Goal: Information Seeking & Learning: Understand process/instructions

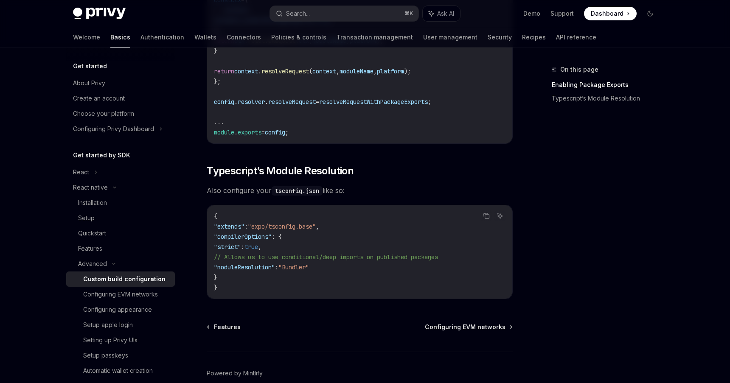
scroll to position [706, 0]
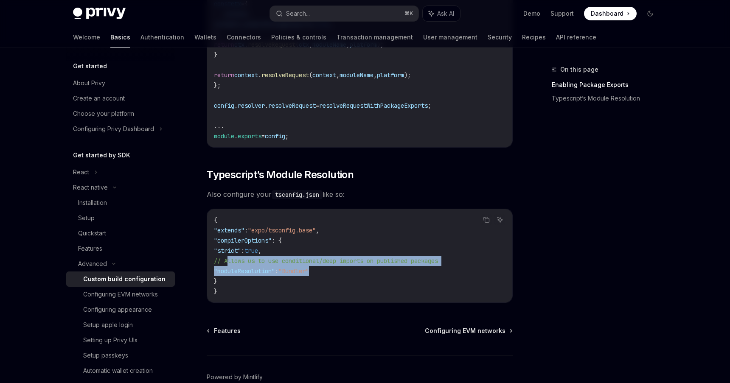
drag, startPoint x: 335, startPoint y: 275, endPoint x: 227, endPoint y: 264, distance: 108.3
click at [227, 264] on code "{ "extends" : "expo/tsconfig.base" , "compilerOptions" : { "strict" : true , //…" at bounding box center [359, 255] width 291 height 81
copy code "// Allows us to use conditional/deep imports on published packages "moduleResol…"
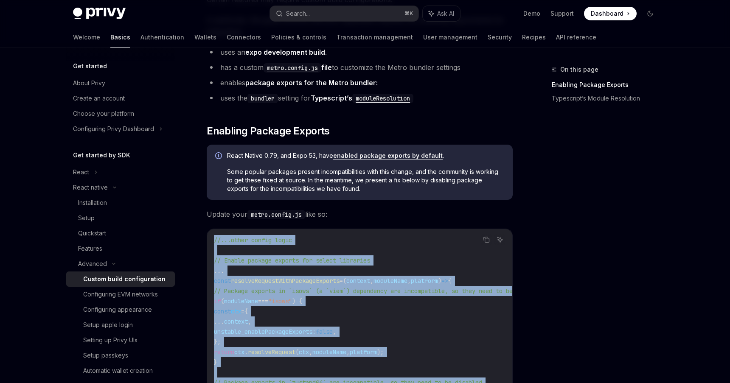
scroll to position [144, 0]
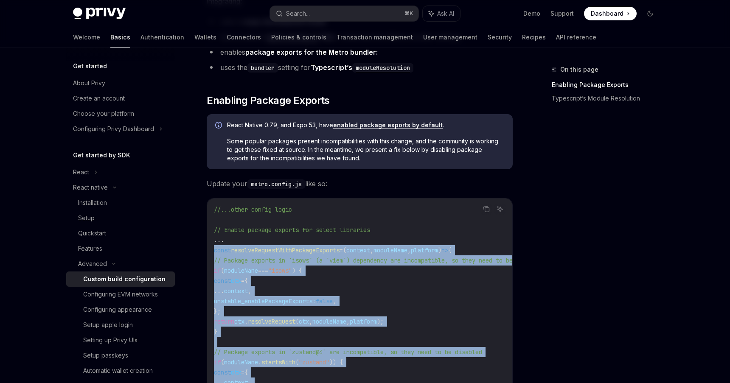
drag, startPoint x: 457, startPoint y: 270, endPoint x: 212, endPoint y: 252, distance: 245.5
copy code "const resolveRequestWithPackageExports = ( context , moduleName , platform ) =>…"
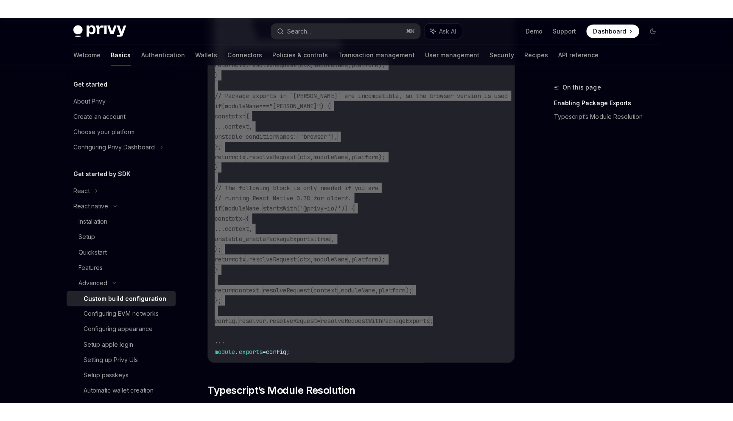
scroll to position [510, 0]
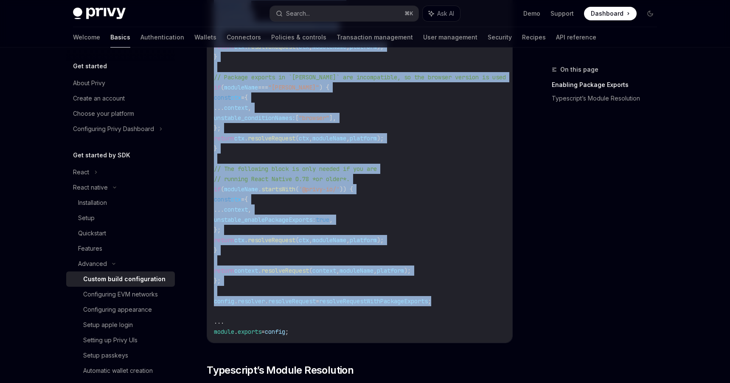
click at [282, 327] on code "//...other config logic // Enable package exports for select libraries ... cons…" at bounding box center [389, 87] width 350 height 499
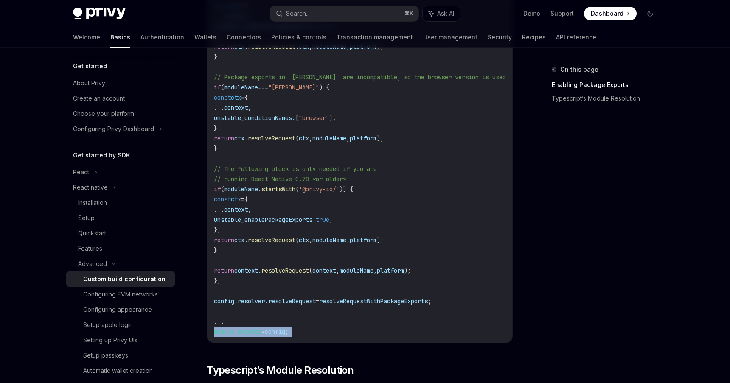
click at [282, 327] on code "//...other config logic // Enable package exports for select libraries ... cons…" at bounding box center [389, 87] width 350 height 499
copy div "module . exports = config ;"
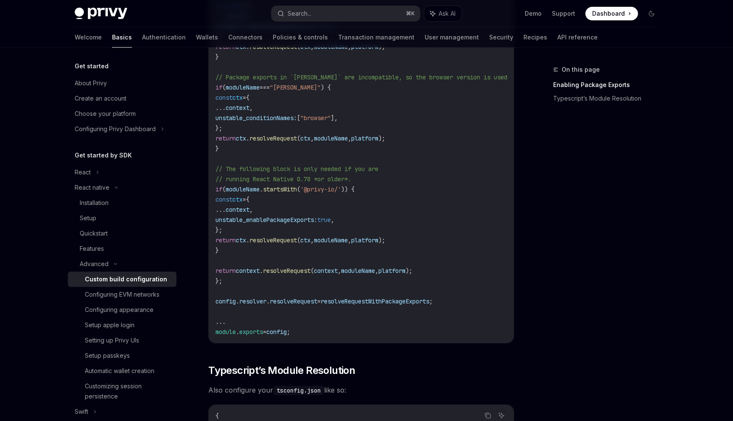
click at [485, 169] on code "//...other config logic // Enable package exports for select libraries ... cons…" at bounding box center [391, 87] width 350 height 499
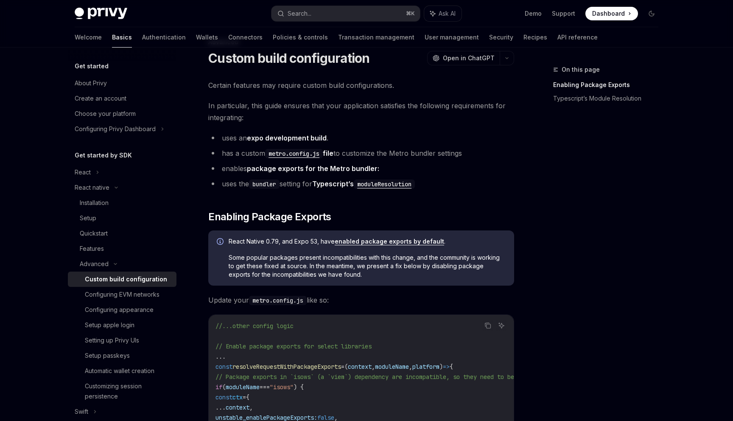
scroll to position [0, 0]
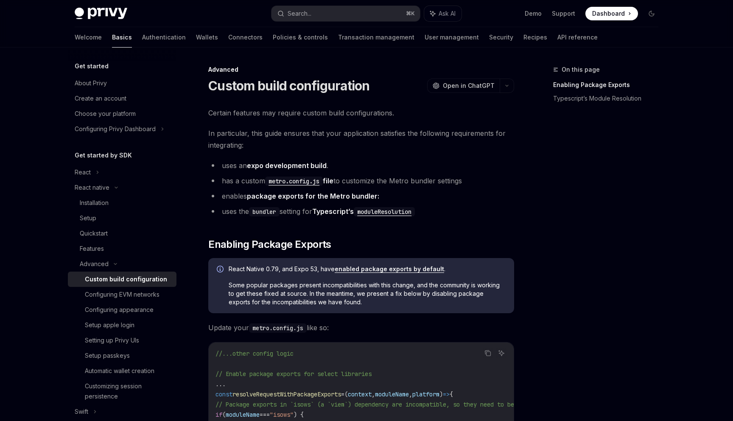
click at [294, 164] on link "expo development build" at bounding box center [287, 165] width 80 height 9
click at [127, 227] on link "Quickstart" at bounding box center [122, 233] width 109 height 15
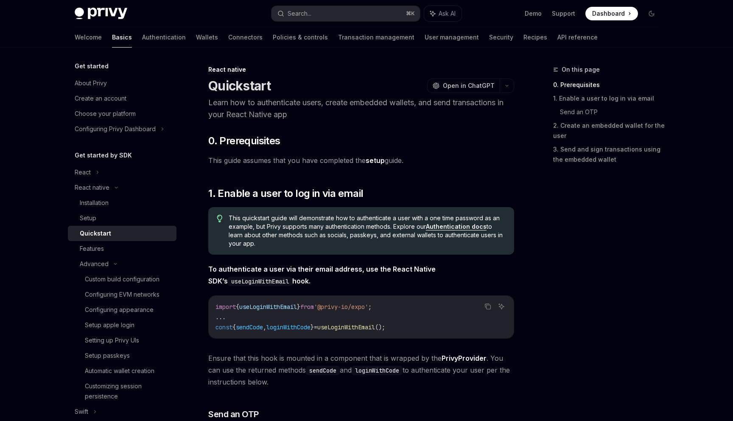
type textarea "*"
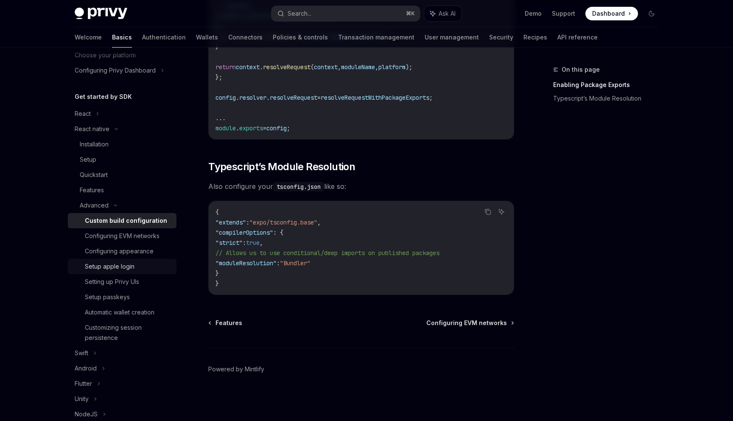
scroll to position [61, 0]
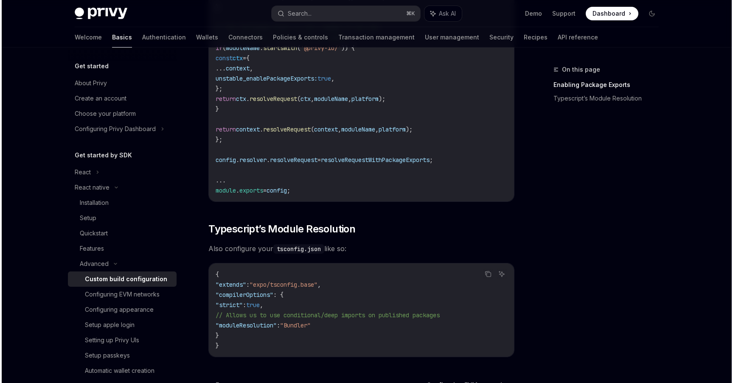
scroll to position [655, 0]
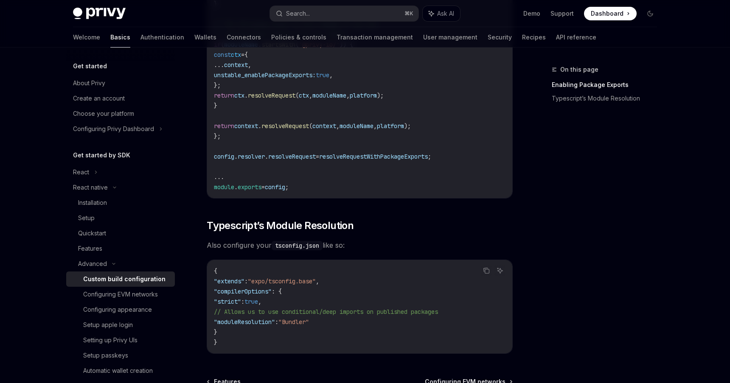
type textarea "*"
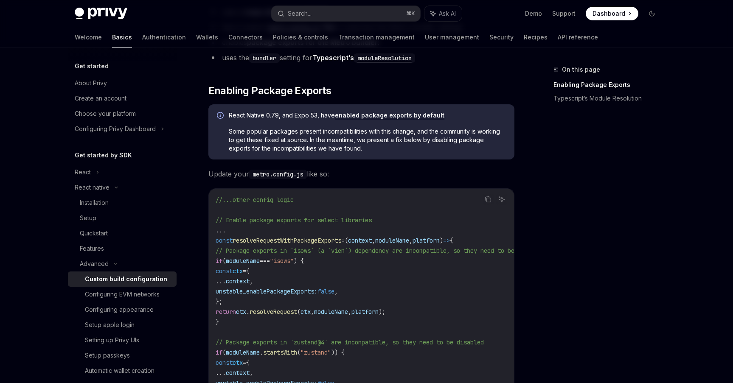
scroll to position [152, 0]
click at [426, 109] on div "React Native 0.79, and Expo 53, have enabled package exports by default . Some …" at bounding box center [361, 133] width 306 height 55
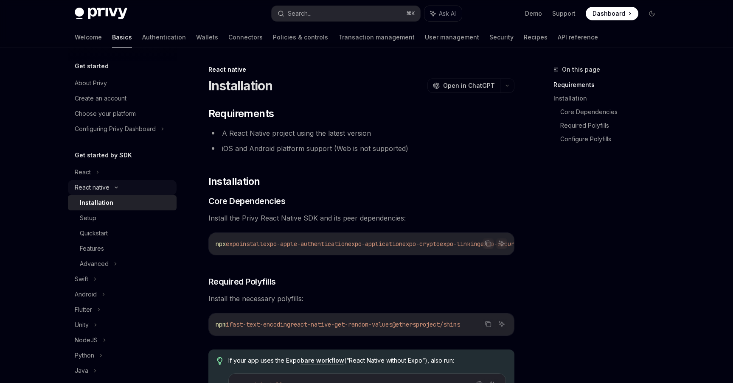
click at [112, 182] on div "React native" at bounding box center [122, 187] width 109 height 15
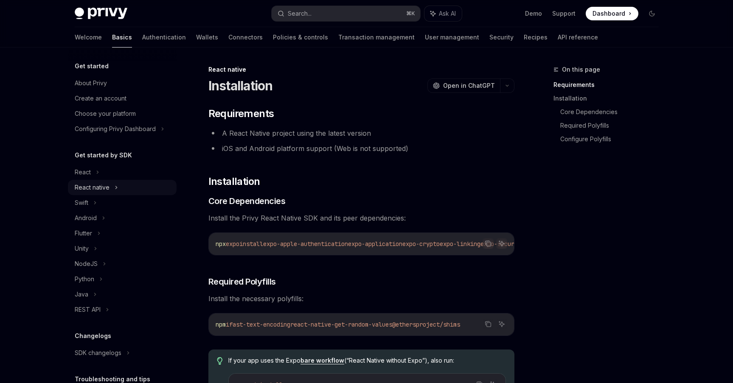
click at [112, 182] on div "React native" at bounding box center [122, 187] width 109 height 15
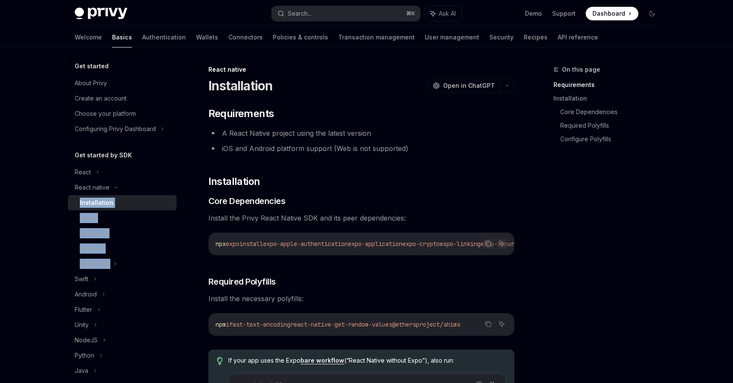
click at [103, 196] on link "Installation" at bounding box center [122, 202] width 109 height 15
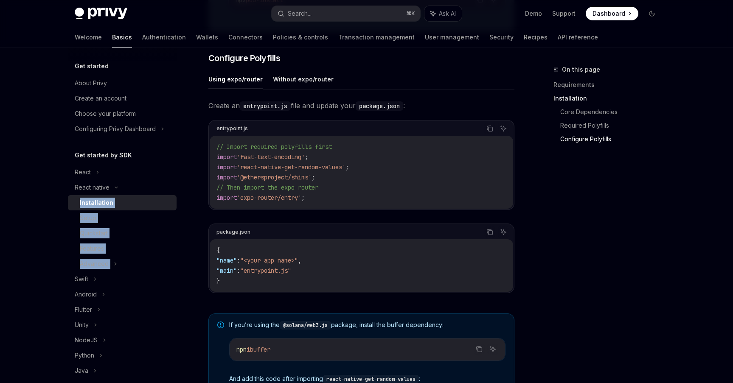
scroll to position [385, 0]
click at [184, 214] on div "Get started About Privy Create an account Choose your platform Configuring Priv…" at bounding box center [129, 216] width 122 height 336
click at [253, 84] on button "Using expo/router" at bounding box center [235, 79] width 54 height 20
click at [275, 89] on button "Without expo/router" at bounding box center [303, 79] width 61 height 20
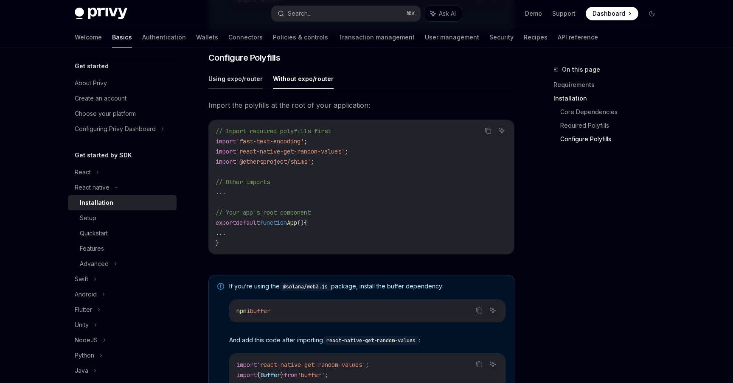
click at [239, 87] on button "Using expo/router" at bounding box center [235, 79] width 54 height 20
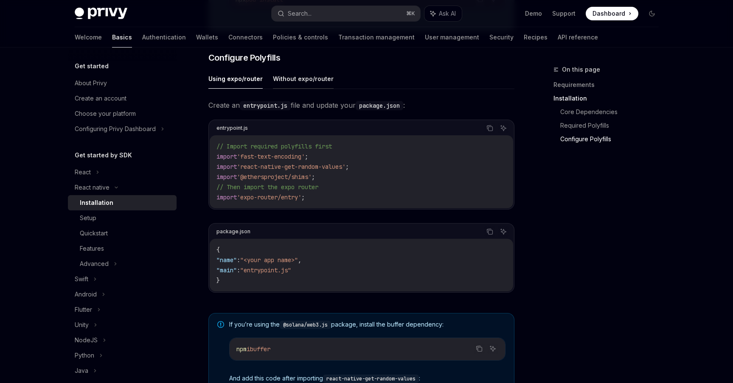
click at [293, 89] on button "Without expo/router" at bounding box center [303, 79] width 61 height 20
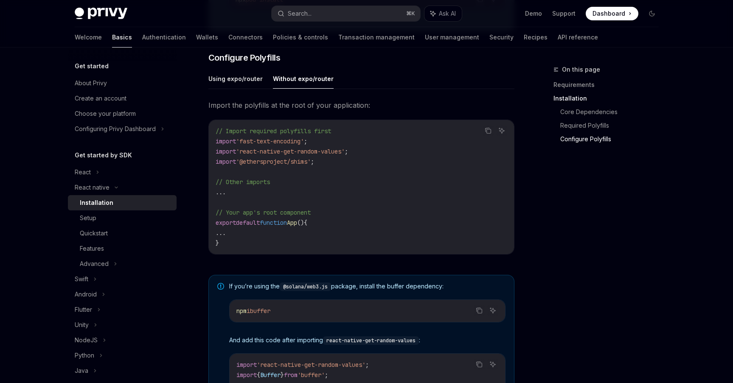
click at [226, 94] on div "Using expo/router Without expo/router Import the polyfills at the root of your …" at bounding box center [361, 168] width 306 height 199
click at [236, 83] on button "Using expo/router" at bounding box center [235, 79] width 54 height 20
type textarea "*"
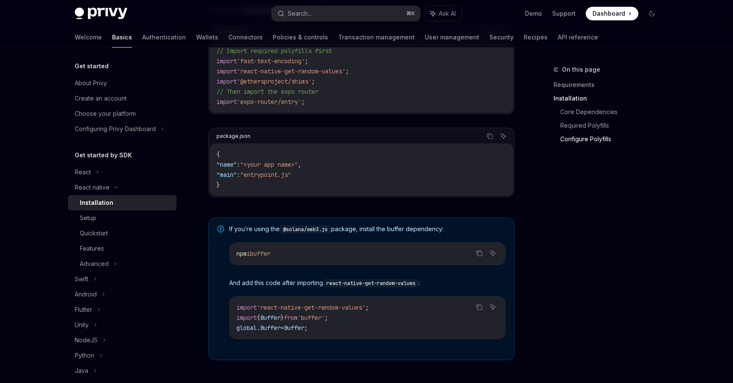
scroll to position [483, 0]
